Goal: Task Accomplishment & Management: Use online tool/utility

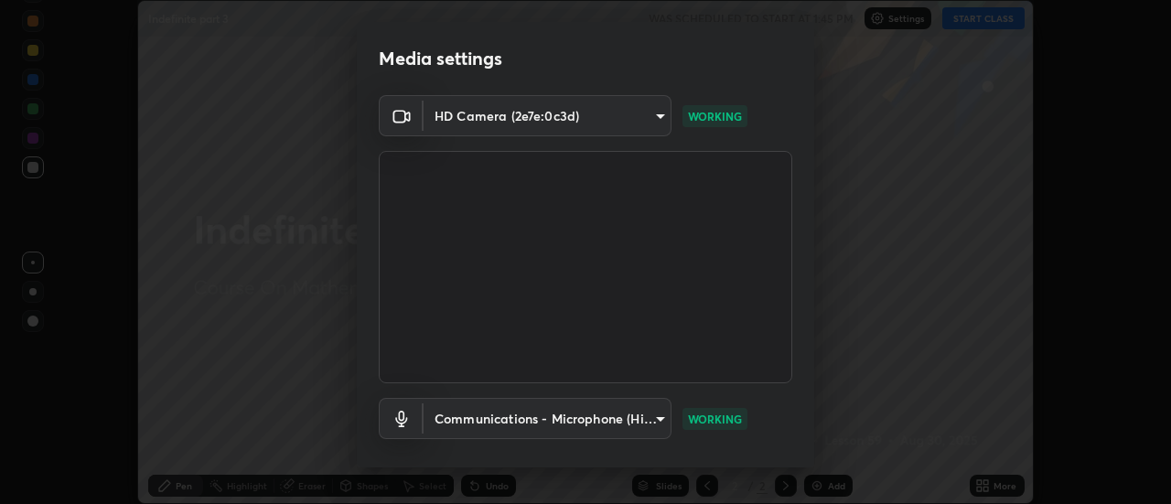
scroll to position [96, 0]
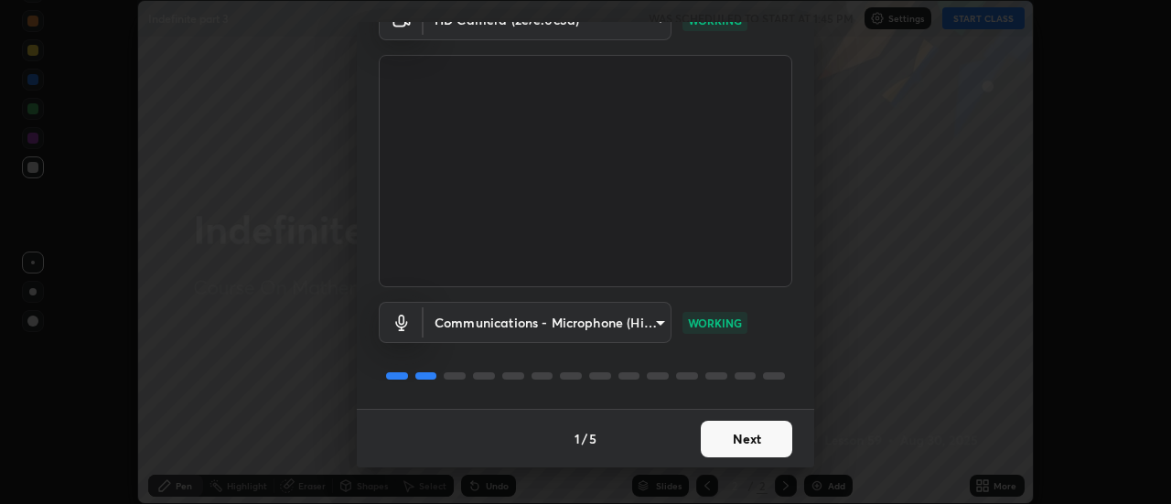
click at [724, 436] on button "Next" at bounding box center [747, 439] width 92 height 37
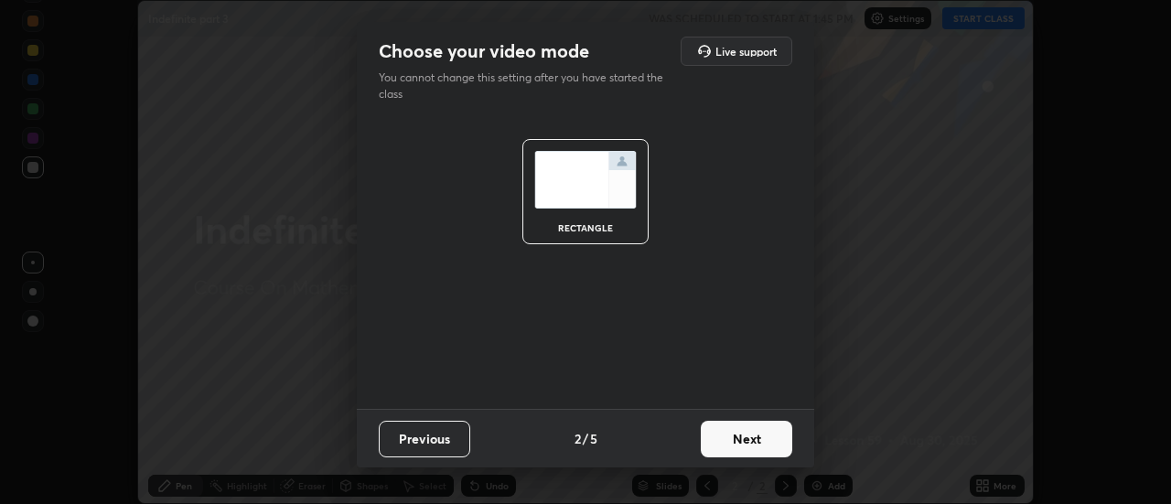
click at [738, 441] on button "Next" at bounding box center [747, 439] width 92 height 37
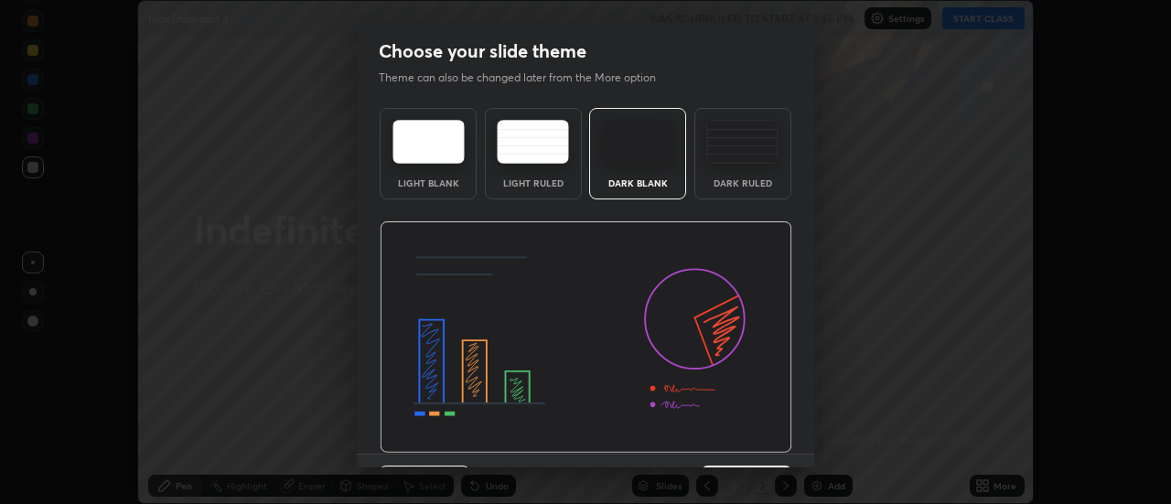
scroll to position [45, 0]
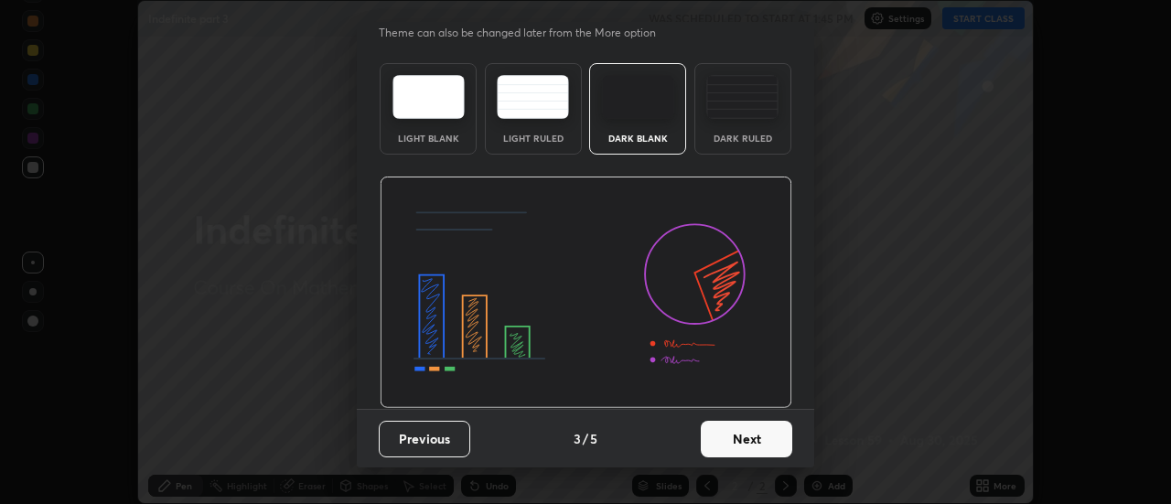
click at [732, 446] on button "Next" at bounding box center [747, 439] width 92 height 37
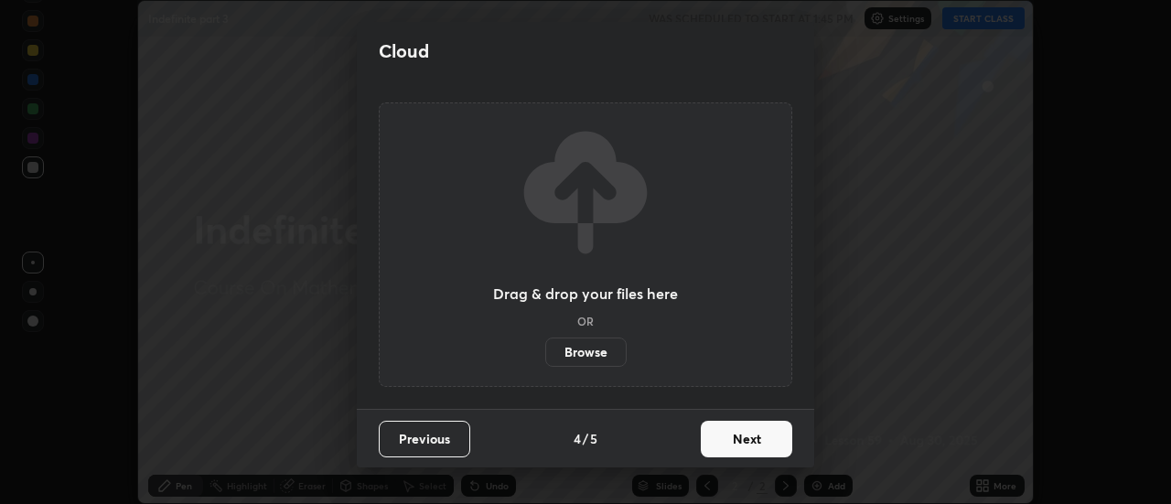
click at [739, 440] on button "Next" at bounding box center [747, 439] width 92 height 37
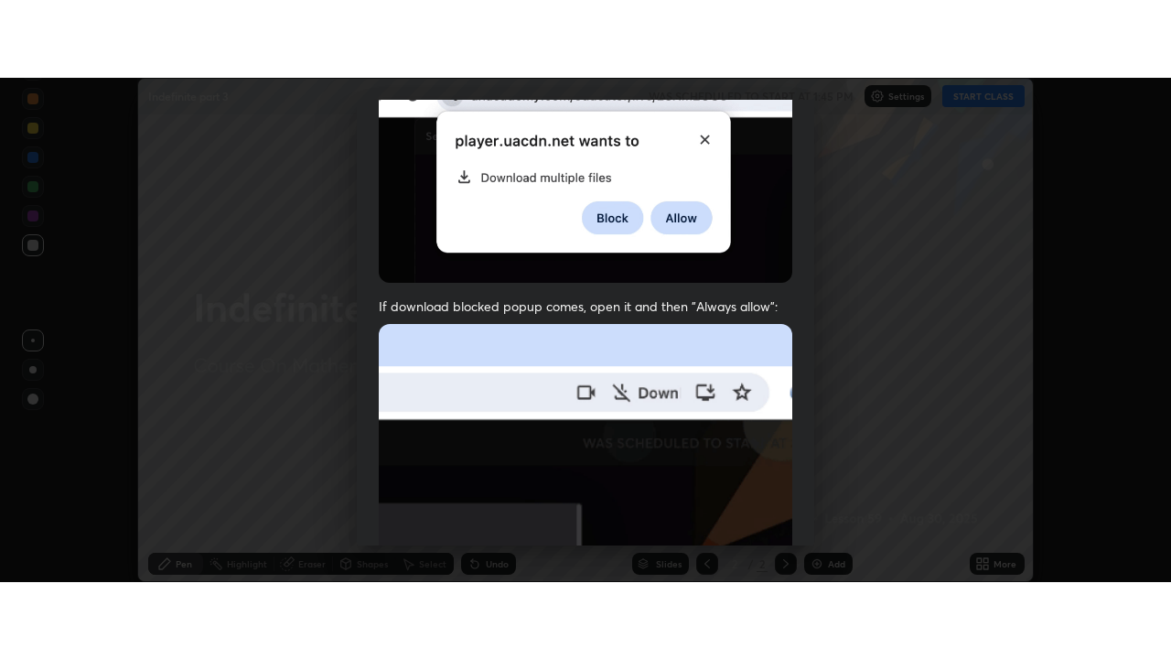
scroll to position [469, 0]
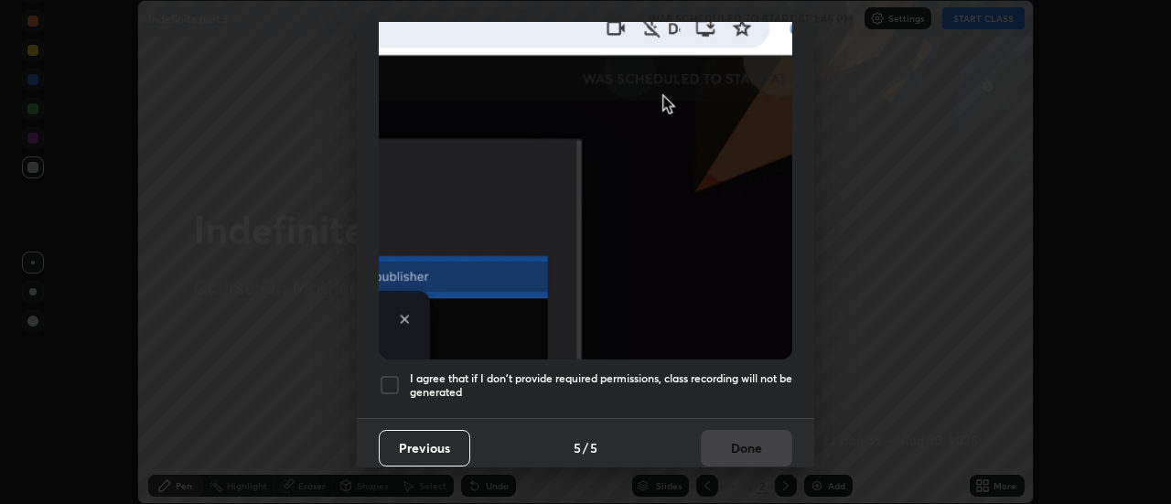
click at [708, 372] on h5 "I agree that if I don't provide required permissions, class recording will not …" at bounding box center [601, 386] width 383 height 28
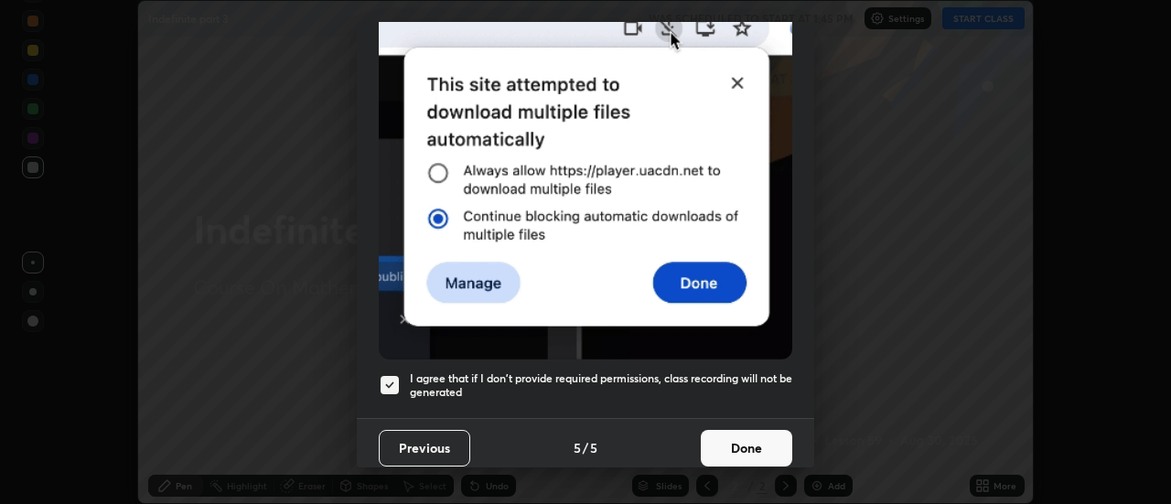
click at [735, 439] on button "Done" at bounding box center [747, 448] width 92 height 37
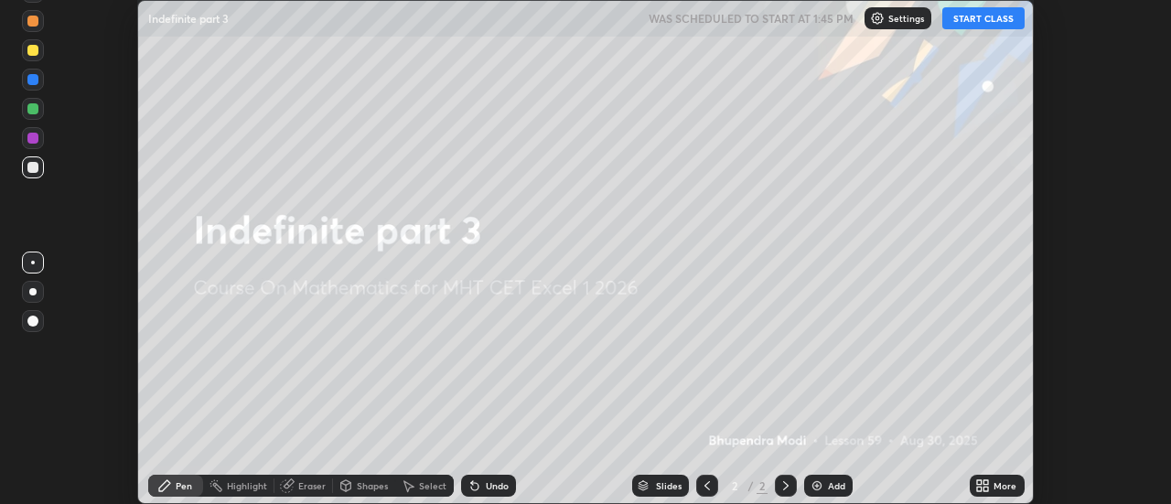
click at [981, 484] on icon at bounding box center [979, 482] width 5 height 5
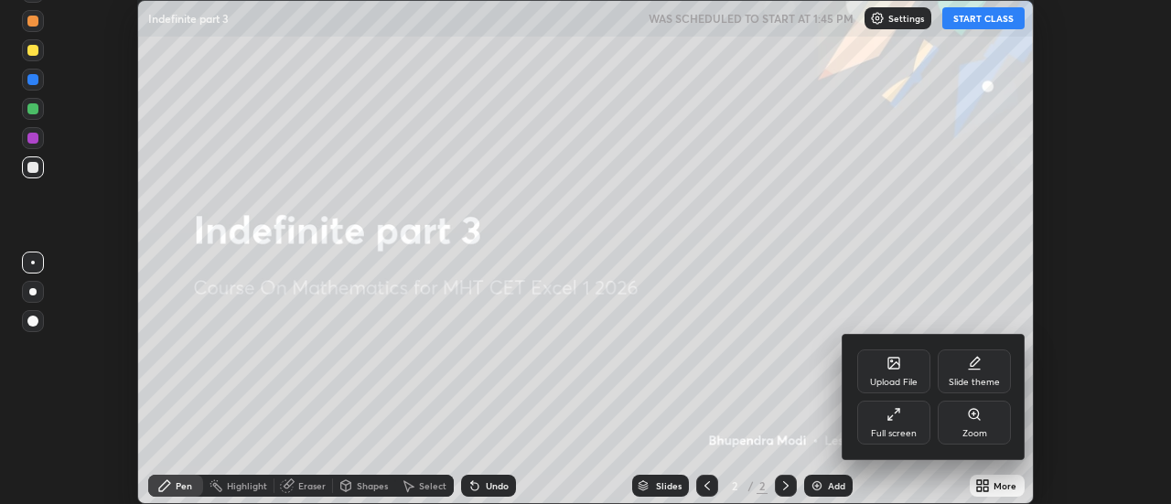
click at [894, 424] on div "Full screen" at bounding box center [893, 423] width 73 height 44
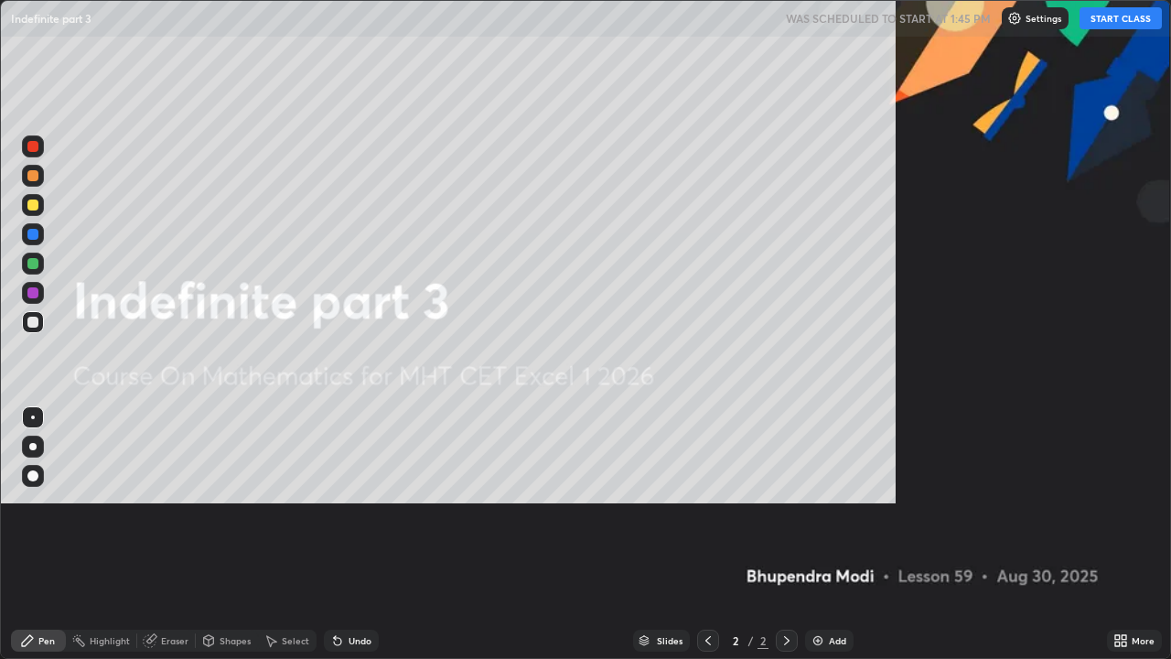
scroll to position [659, 1171]
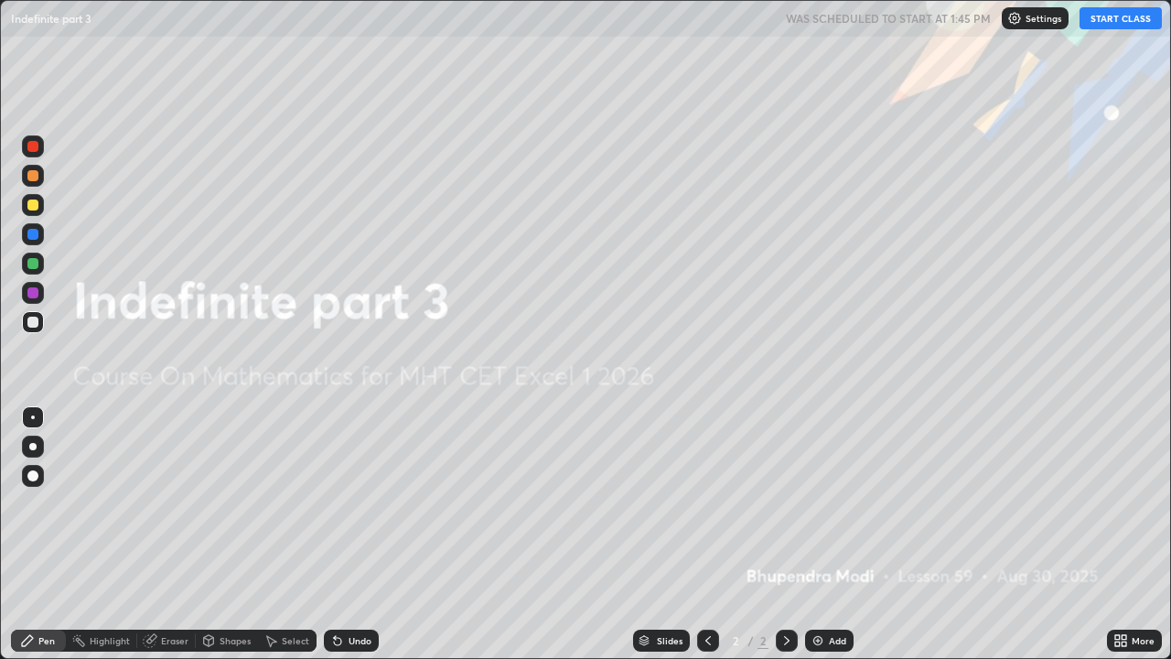
click at [1117, 22] on button "START CLASS" at bounding box center [1121, 18] width 82 height 22
click at [816, 503] on img at bounding box center [818, 640] width 15 height 15
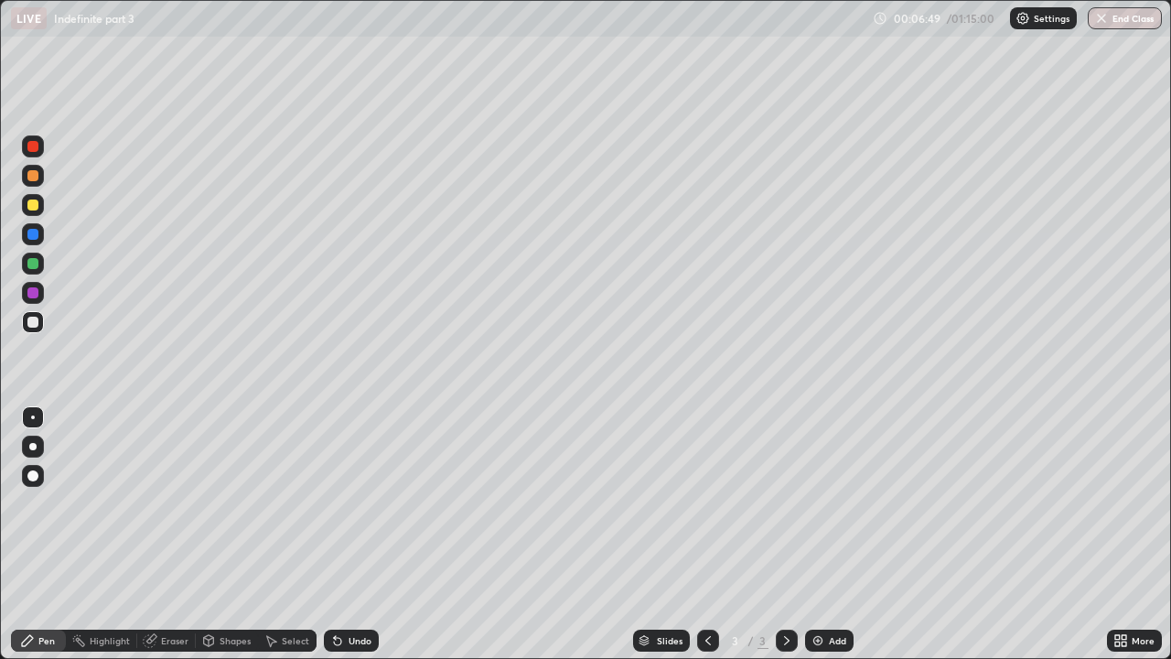
click at [343, 503] on div "Undo" at bounding box center [351, 641] width 55 height 22
click at [334, 503] on icon at bounding box center [335, 637] width 2 height 2
click at [817, 503] on img at bounding box center [818, 640] width 15 height 15
click at [821, 503] on img at bounding box center [818, 640] width 15 height 15
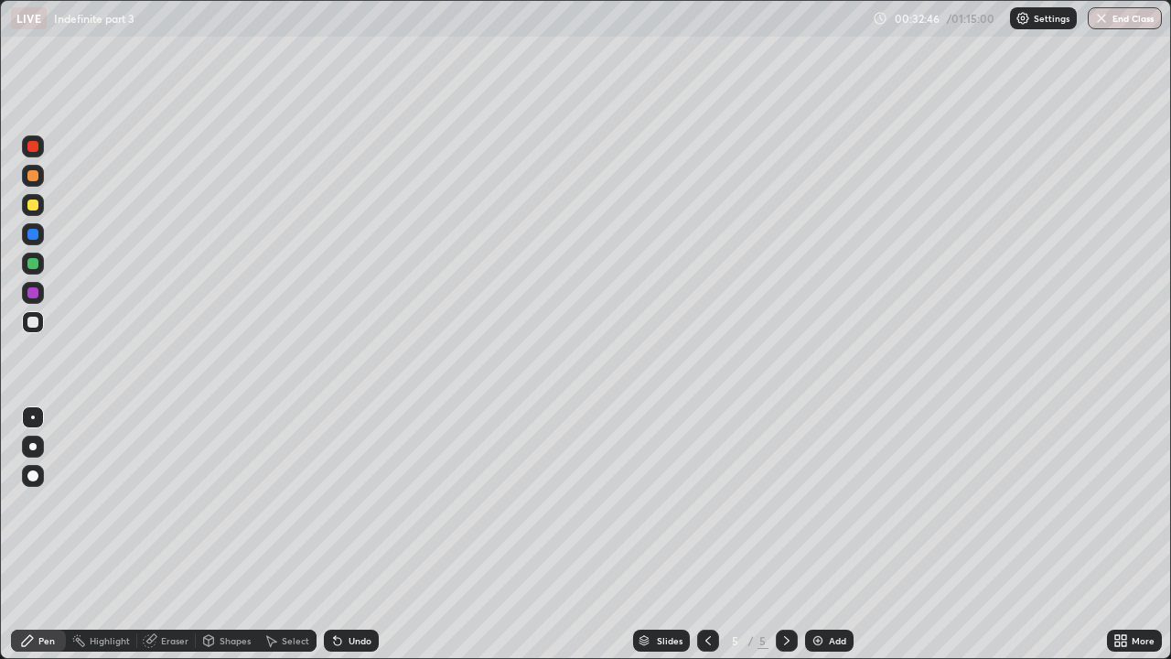
click at [172, 503] on div "Eraser" at bounding box center [174, 640] width 27 height 9
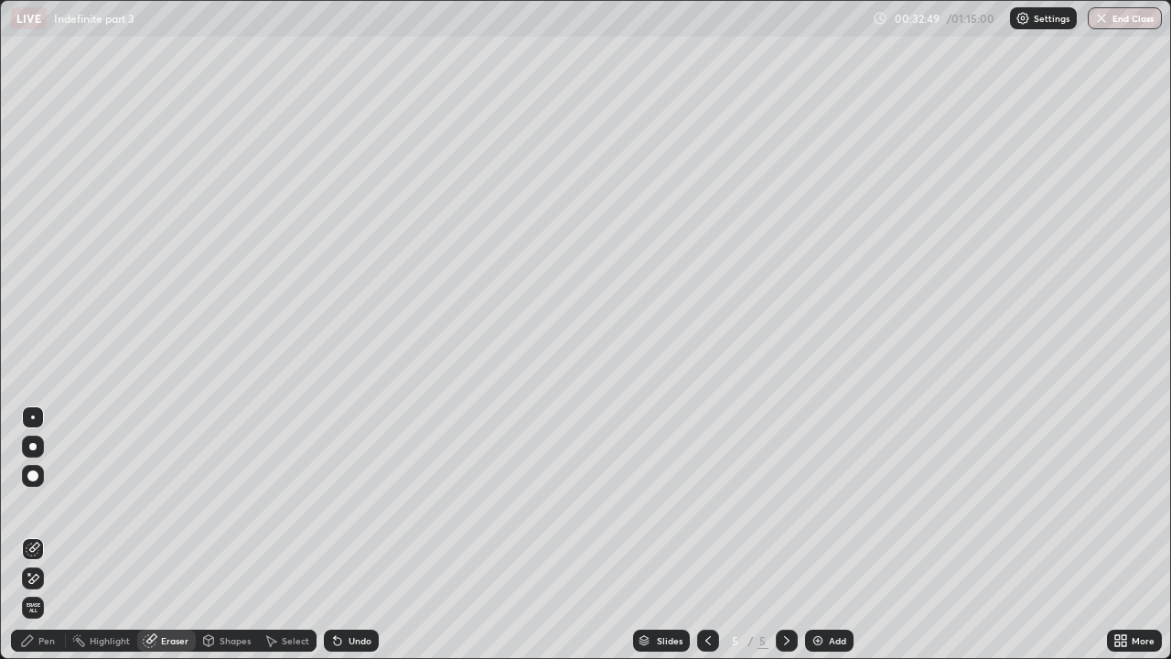
click at [51, 503] on div "Pen" at bounding box center [46, 640] width 16 height 9
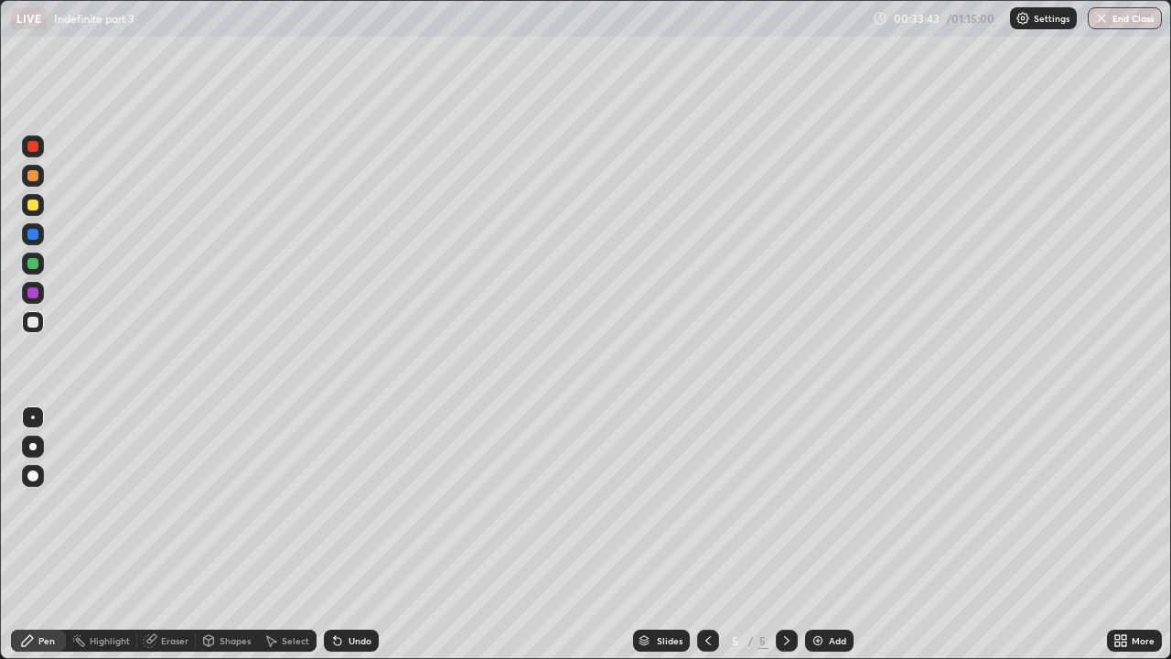
click at [359, 503] on div "Undo" at bounding box center [360, 640] width 23 height 9
click at [354, 503] on div "Undo" at bounding box center [360, 640] width 23 height 9
click at [355, 503] on div "Undo" at bounding box center [360, 640] width 23 height 9
click at [819, 503] on img at bounding box center [818, 640] width 15 height 15
click at [706, 503] on icon at bounding box center [708, 640] width 15 height 15
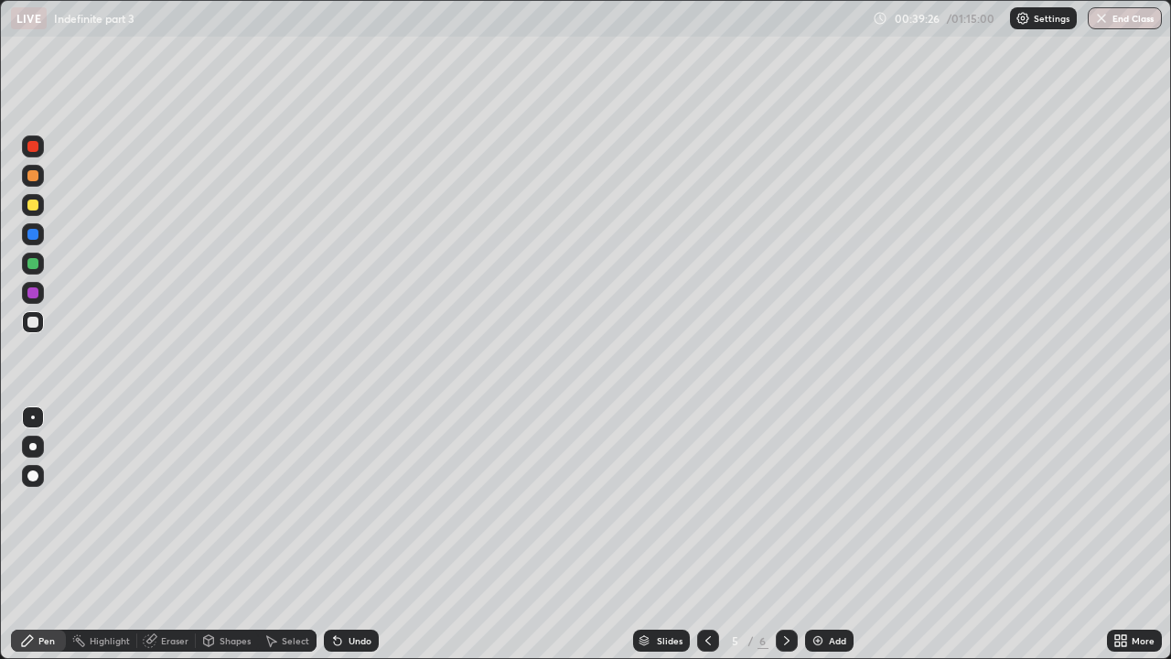
click at [785, 503] on icon at bounding box center [787, 640] width 15 height 15
click at [706, 503] on icon at bounding box center [708, 640] width 15 height 15
click at [784, 503] on icon at bounding box center [786, 640] width 5 height 9
click at [349, 503] on div "Undo" at bounding box center [360, 640] width 23 height 9
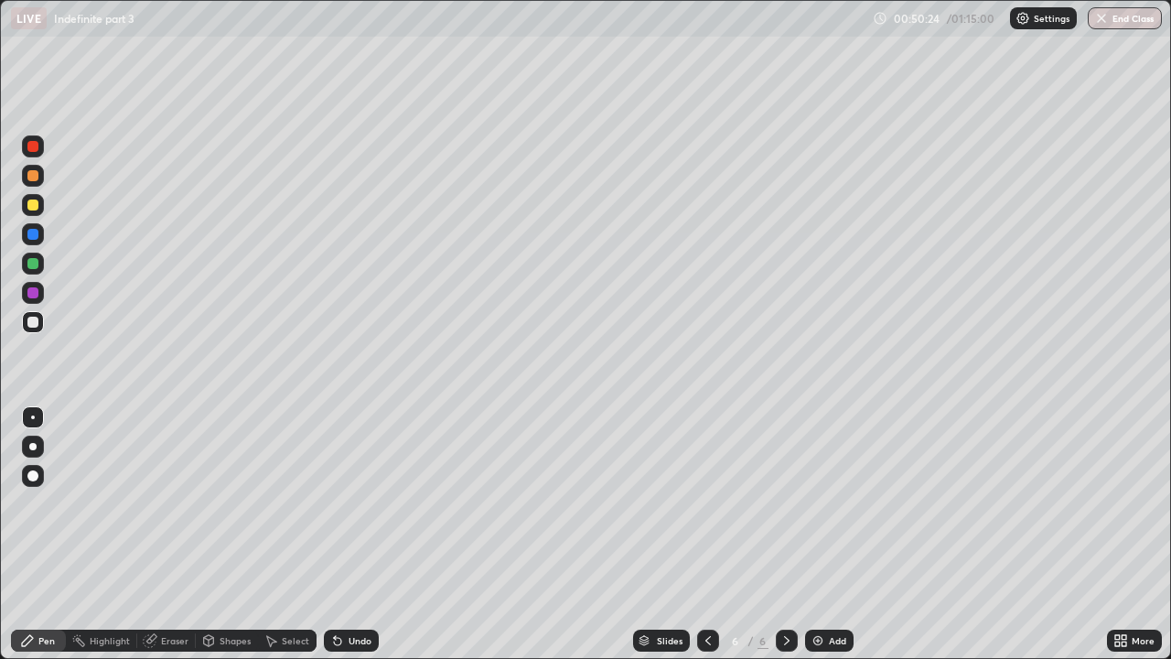
click at [357, 503] on div "Undo" at bounding box center [360, 640] width 23 height 9
click at [1127, 503] on div "More" at bounding box center [1134, 640] width 55 height 37
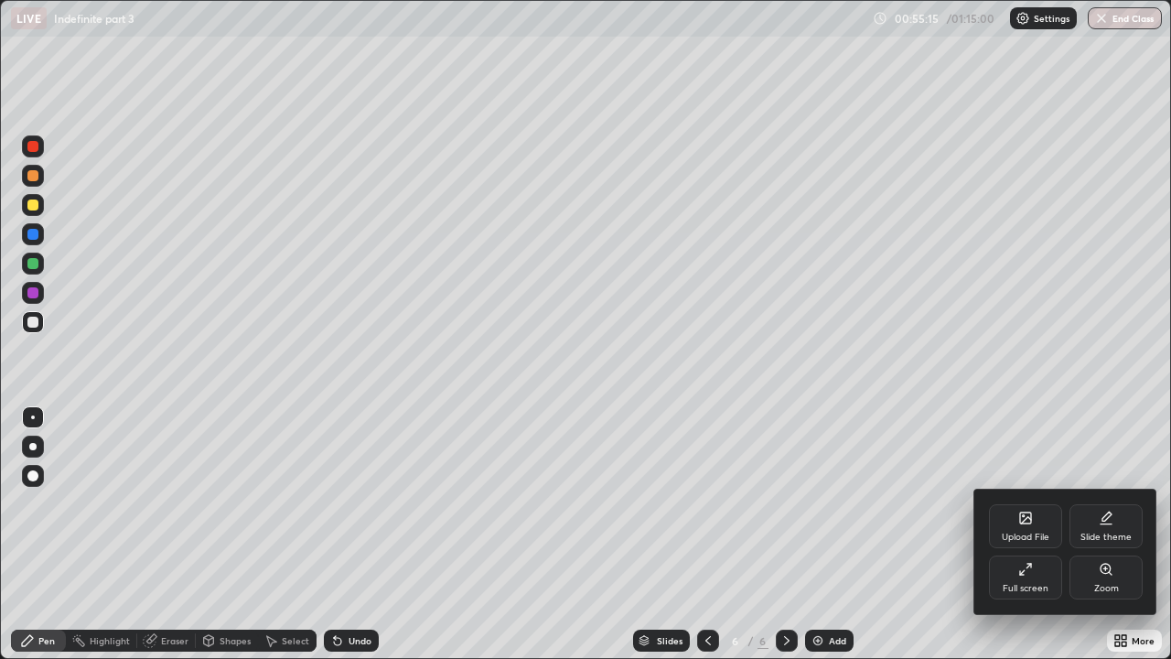
click at [1130, 503] on div "Upload File Slide theme Full screen Zoom" at bounding box center [1066, 552] width 183 height 124
click at [1084, 503] on div at bounding box center [585, 329] width 1171 height 659
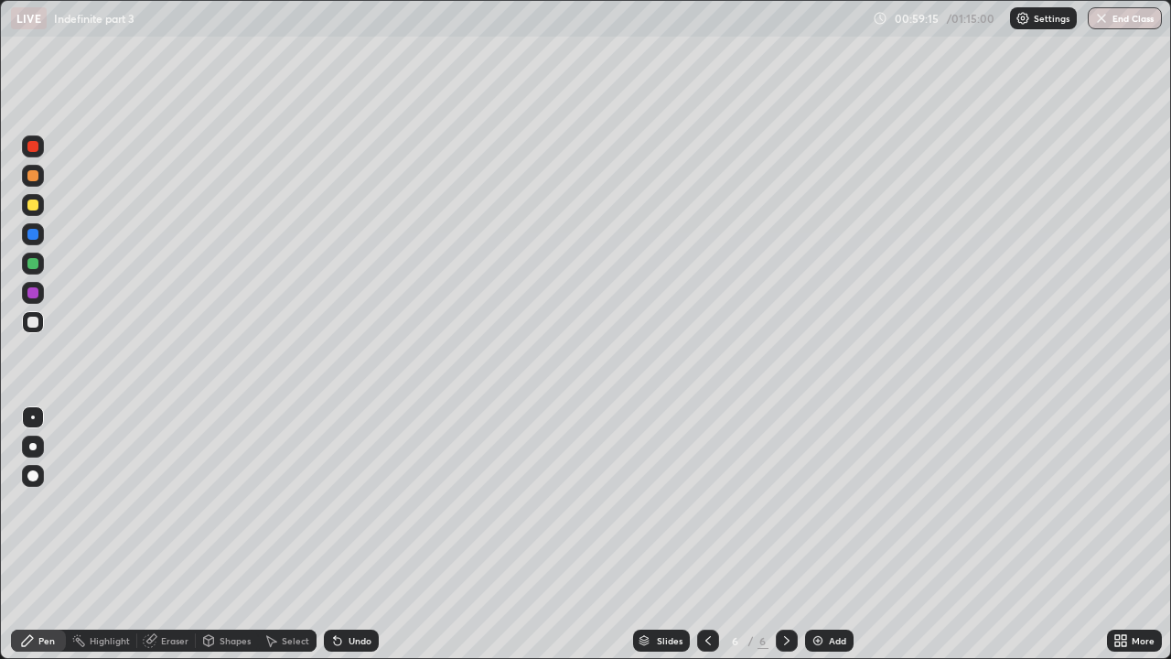
click at [815, 503] on img at bounding box center [818, 640] width 15 height 15
click at [170, 503] on div "Eraser" at bounding box center [174, 640] width 27 height 9
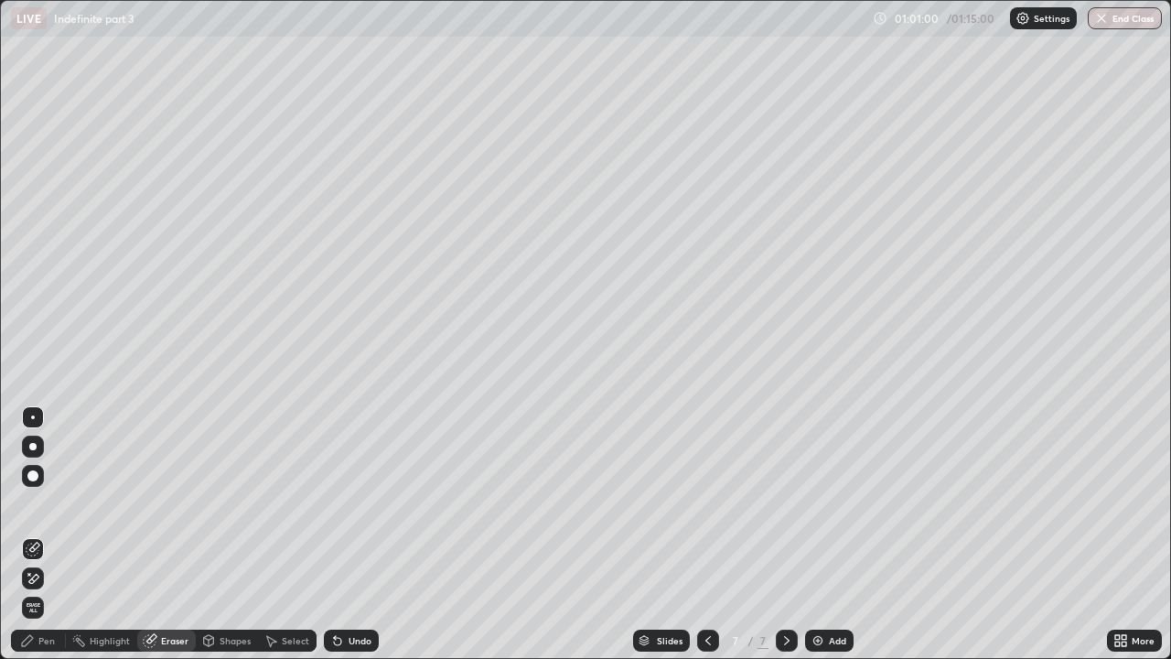
click at [39, 503] on div "Pen" at bounding box center [46, 640] width 16 height 9
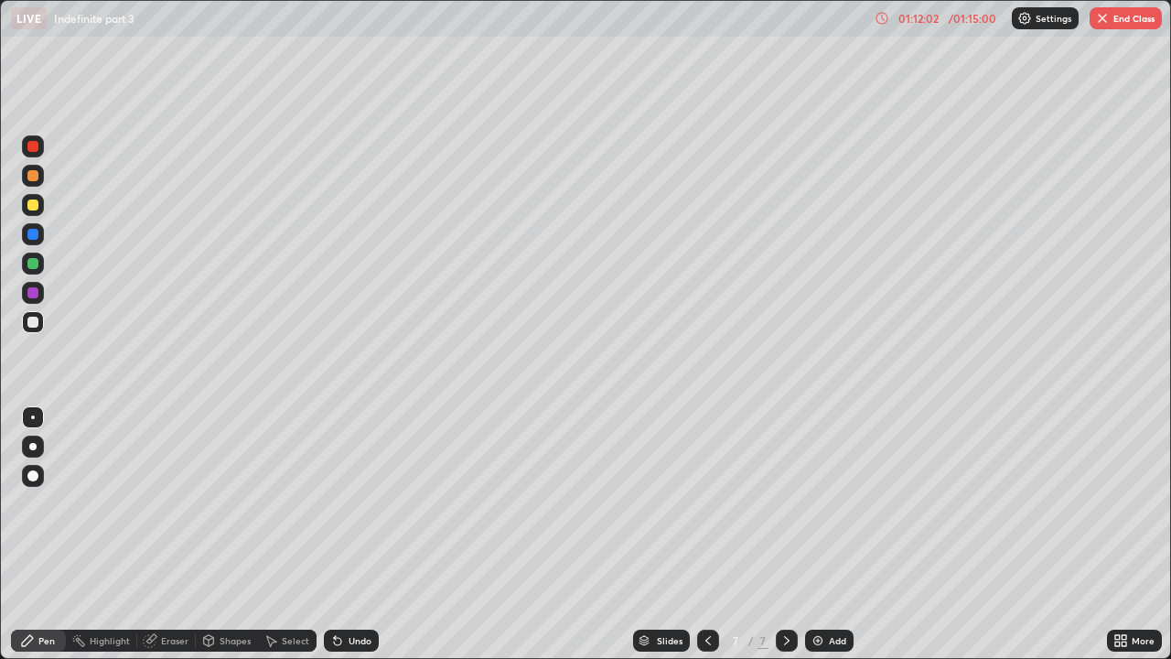
click at [819, 503] on img at bounding box center [818, 640] width 15 height 15
click at [349, 503] on div "Undo" at bounding box center [360, 640] width 23 height 9
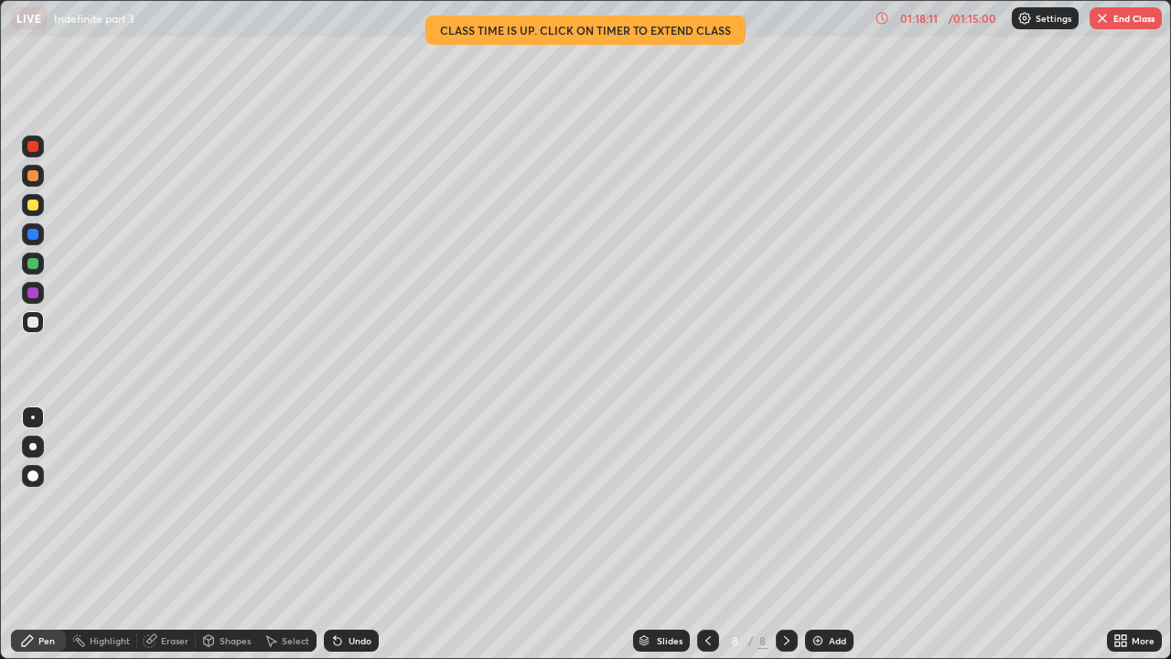
click at [1126, 12] on button "End Class" at bounding box center [1126, 18] width 72 height 22
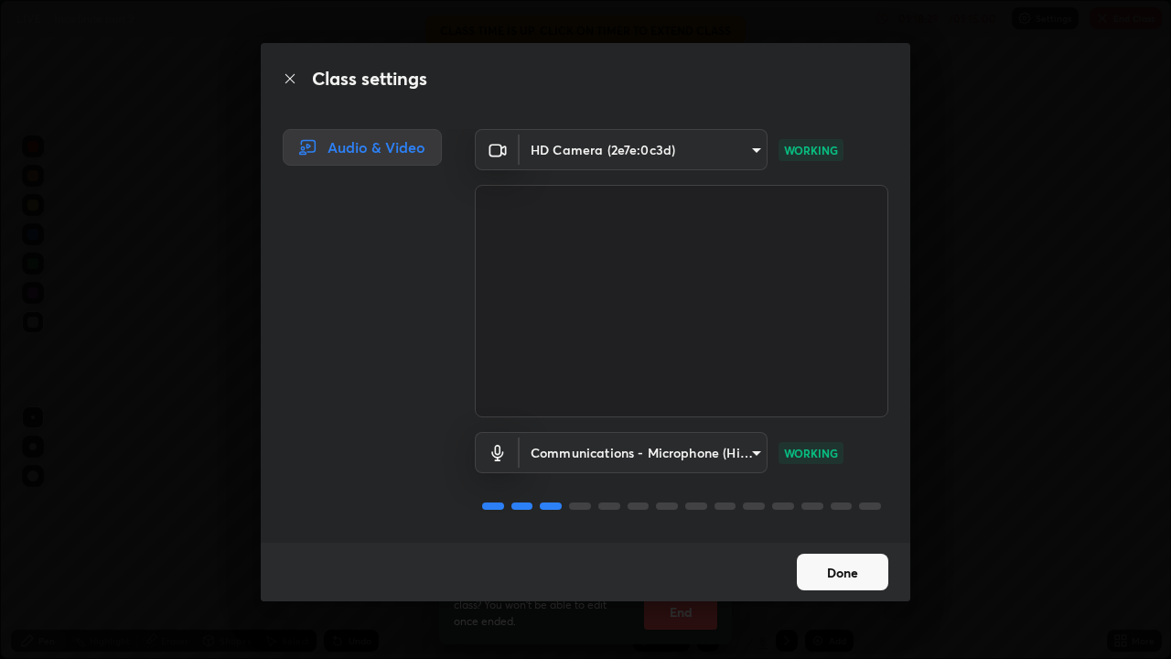
click at [868, 503] on button "Done" at bounding box center [843, 572] width 92 height 37
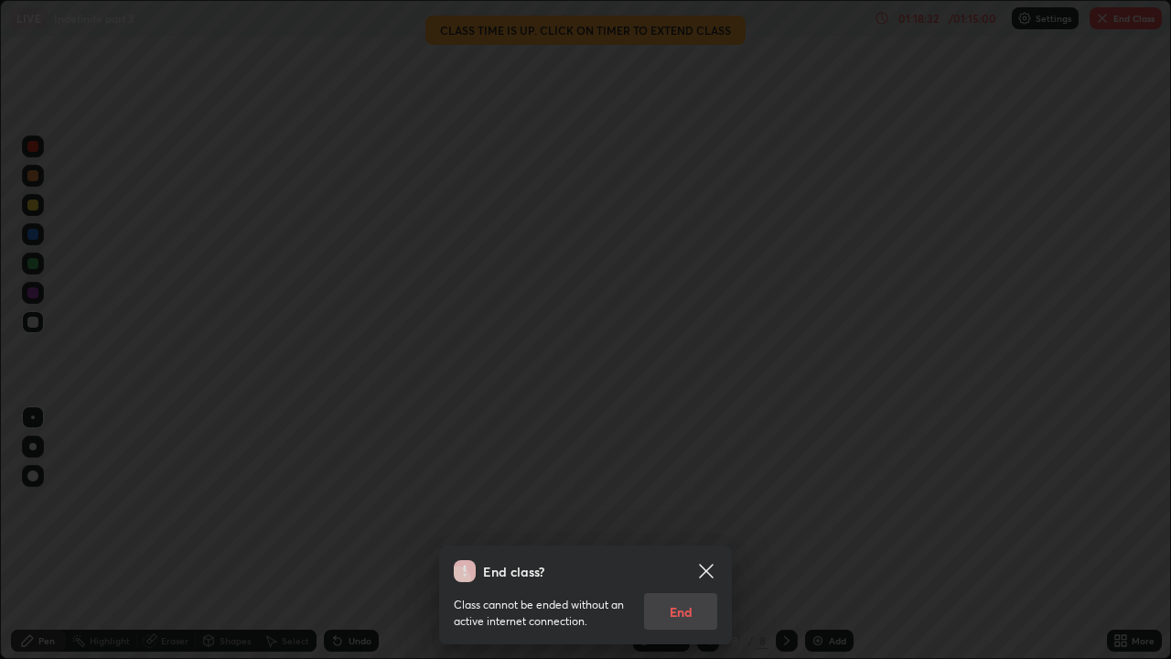
click at [674, 503] on div "Class cannot be ended without an active internet connection. End" at bounding box center [586, 606] width 264 height 48
click at [696, 503] on icon at bounding box center [706, 571] width 22 height 22
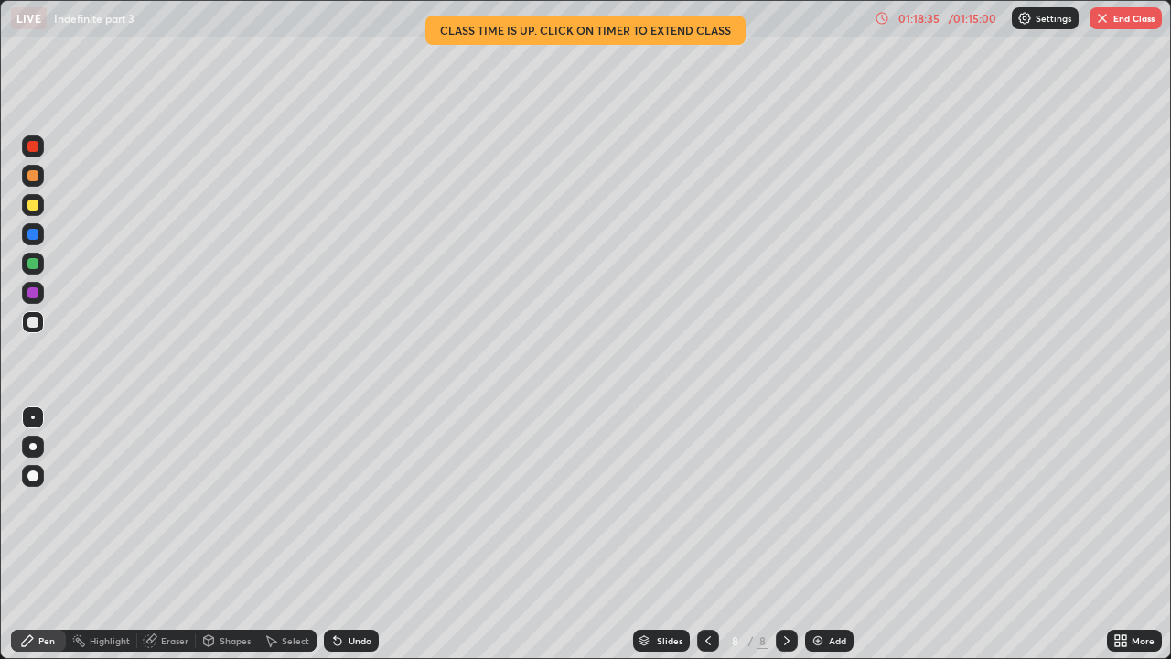
click at [1120, 19] on button "End Class" at bounding box center [1126, 18] width 72 height 22
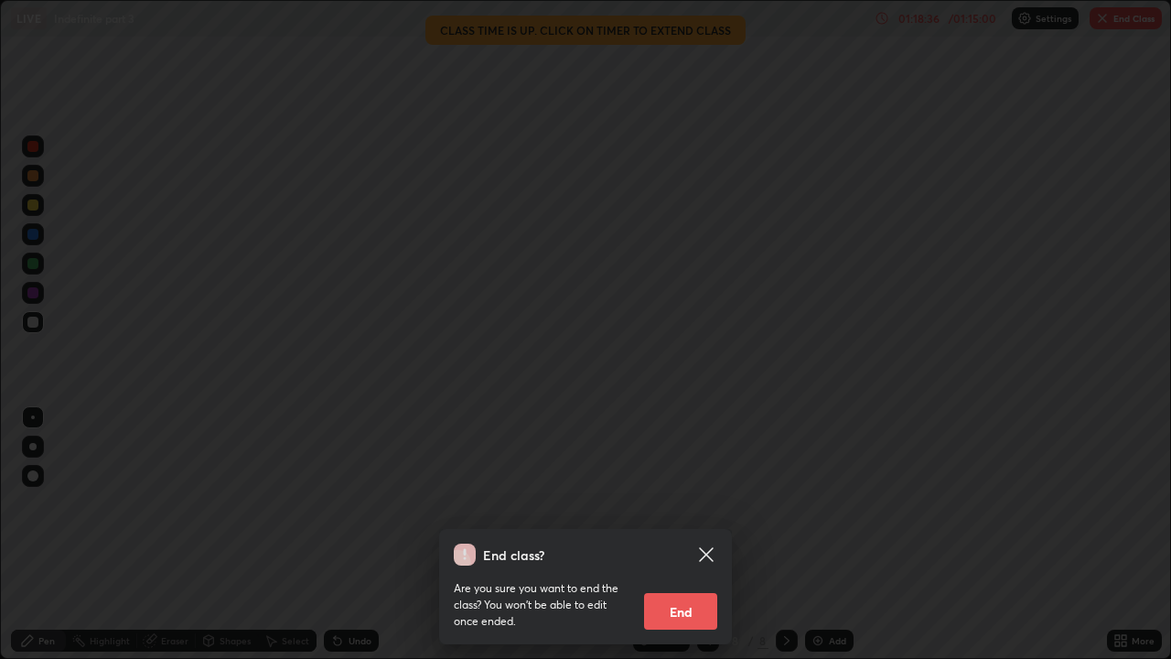
click at [664, 503] on button "End" at bounding box center [680, 611] width 73 height 37
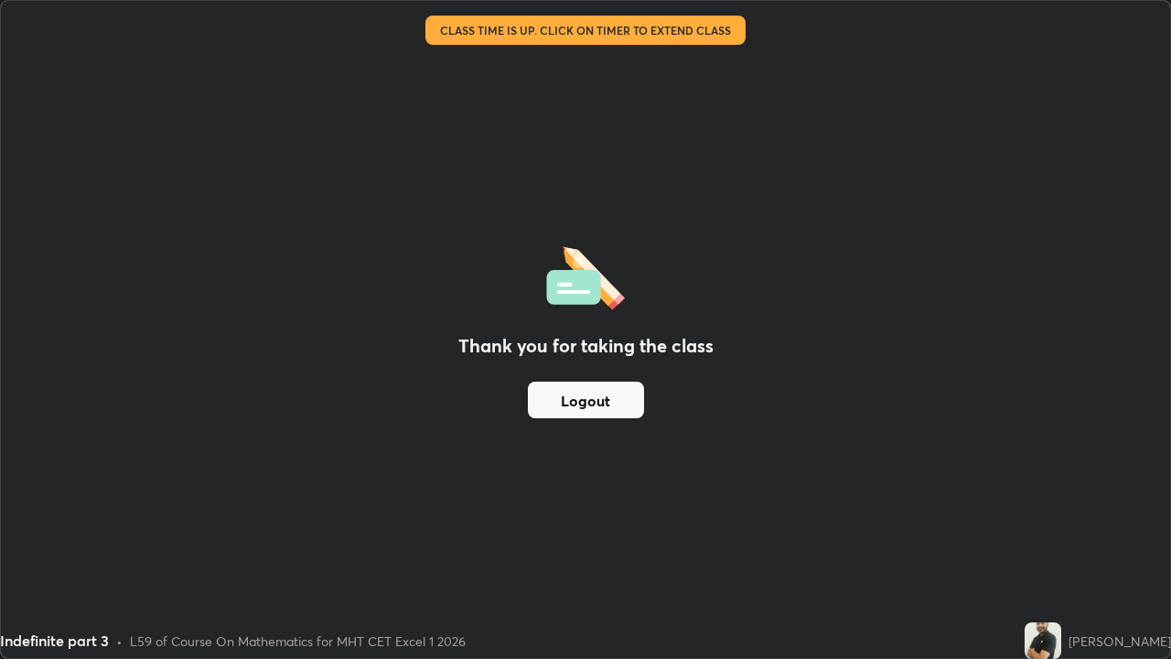
click at [625, 396] on button "Logout" at bounding box center [586, 400] width 116 height 37
